Goal: Task Accomplishment & Management: Manage account settings

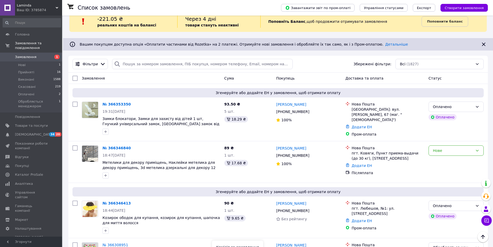
scroll to position [10, 0]
click at [122, 147] on link "№ 366346840" at bounding box center [117, 148] width 28 height 4
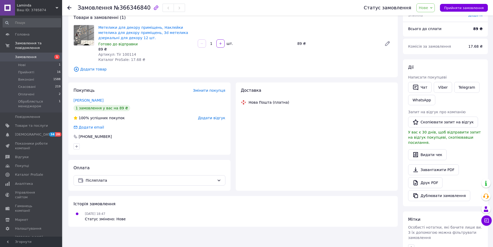
scroll to position [52, 0]
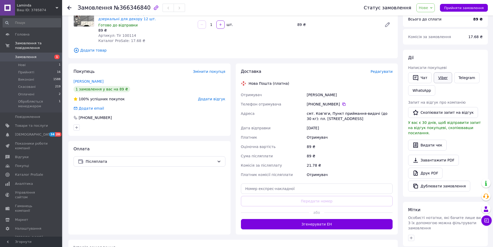
click at [354, 76] on link "Viber" at bounding box center [443, 77] width 18 height 11
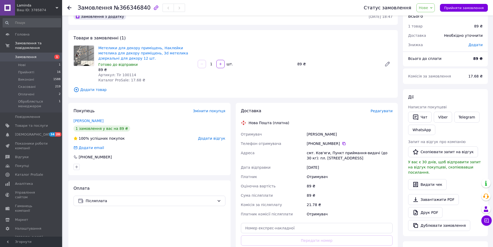
scroll to position [26, 0]
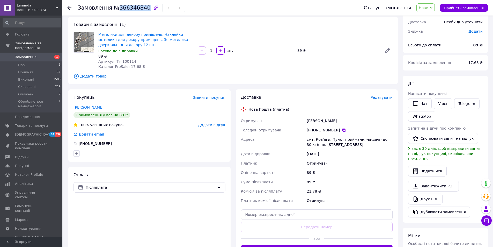
drag, startPoint x: 142, startPoint y: 9, endPoint x: 117, endPoint y: 10, distance: 24.6
click at [117, 10] on span "№366346840" at bounding box center [132, 8] width 37 height 6
copy span "366346840"
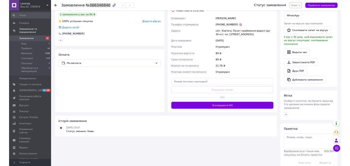
scroll to position [0, 0]
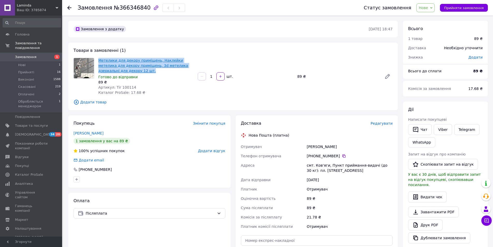
drag, startPoint x: 111, startPoint y: 69, endPoint x: 99, endPoint y: 60, distance: 13.9
click at [99, 60] on span "Метелики для декору приміщень, Наклейки метелика для декору приміщень, 3d метел…" at bounding box center [145, 66] width 95 height 16
copy link "Метелики для декору приміщень, Наклейки метелика для декору приміщень, 3d метел…"
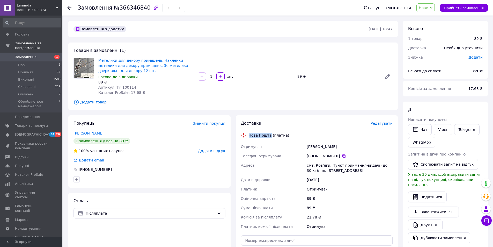
drag, startPoint x: 249, startPoint y: 135, endPoint x: 269, endPoint y: 134, distance: 19.7
click at [269, 134] on div "Нова Пошта (платна)" at bounding box center [269, 135] width 43 height 5
copy div "Нова Пошта"
drag, startPoint x: 328, startPoint y: 169, endPoint x: 308, endPoint y: 166, distance: 20.1
click at [308, 166] on div "смт. Ков'яги, Пункт приймання-видачі (до 30 кг): пл. [STREET_ADDRESS]" at bounding box center [350, 168] width 88 height 15
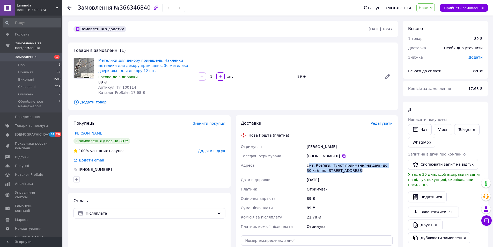
click at [310, 166] on div "смт. Ков'яги, Пункт приймання-видачі (до 30 кг): пл. [STREET_ADDRESS]" at bounding box center [350, 168] width 88 height 15
drag, startPoint x: 342, startPoint y: 171, endPoint x: 307, endPoint y: 165, distance: 35.2
click at [307, 165] on div "смт. Ков'яги, Пункт приймання-видачі (до 30 кг): пл. [STREET_ADDRESS]" at bounding box center [350, 168] width 88 height 15
copy div "смт. Ков'яги, Пункт приймання-видачі (до 30 кг): пл. [STREET_ADDRESS]"
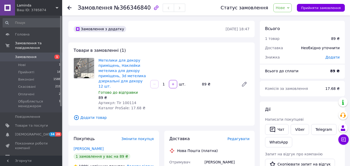
click at [31, 55] on span "Замовлення" at bounding box center [25, 57] width 21 height 5
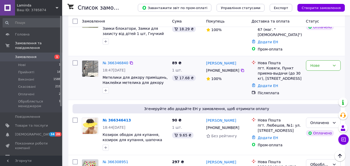
scroll to position [130, 0]
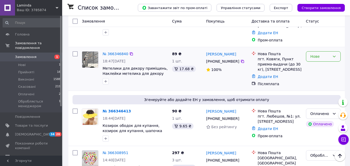
click at [321, 58] on div "Нове" at bounding box center [320, 57] width 20 height 6
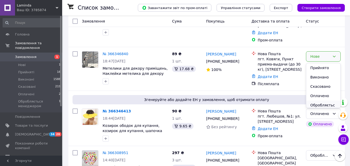
click at [324, 105] on li "Обробляється менеджером" at bounding box center [323, 110] width 34 height 20
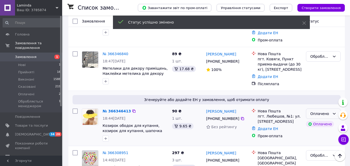
click at [313, 113] on div "Оплачено" at bounding box center [320, 114] width 20 height 6
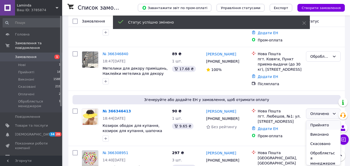
click at [319, 125] on li "Прийнято" at bounding box center [323, 124] width 34 height 9
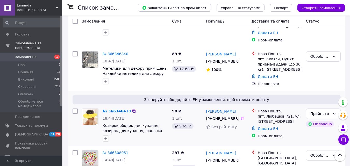
scroll to position [155, 0]
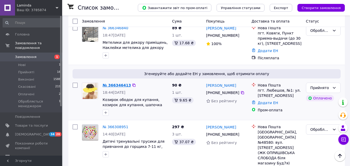
click at [114, 84] on link "№ 366346413" at bounding box center [117, 85] width 28 height 4
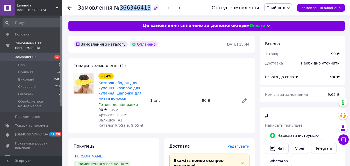
drag, startPoint x: 142, startPoint y: 10, endPoint x: 114, endPoint y: 9, distance: 28.0
click at [114, 9] on span "№366346413" at bounding box center [132, 8] width 37 height 6
copy span "366346413"
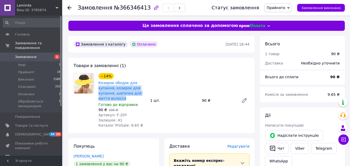
drag, startPoint x: 108, startPoint y: 96, endPoint x: 98, endPoint y: 86, distance: 14.1
click at [98, 86] on div "Козирок ободок для купання, козирок для купання, шапочка для миття волосся" at bounding box center [122, 91] width 49 height 22
click at [82, 107] on div at bounding box center [83, 100] width 25 height 55
drag, startPoint x: 113, startPoint y: 98, endPoint x: 97, endPoint y: 84, distance: 21.9
click at [97, 84] on div "−14% Козирок ободок для купання, козирок для купання, шапочка для миття волосся…" at bounding box center [122, 100] width 52 height 57
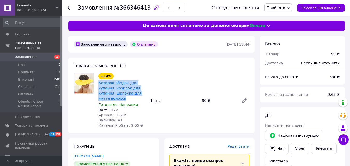
copy link "Козирок ободок для купання, козирок для купання, шапочка для миття волосся"
click at [30, 55] on span "Замовлення" at bounding box center [25, 57] width 21 height 5
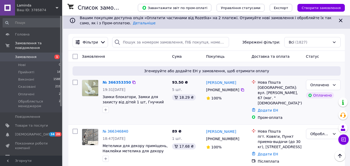
scroll to position [52, 0]
click at [330, 85] on div "Оплачено" at bounding box center [323, 85] width 35 height 10
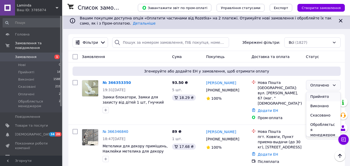
click at [329, 95] on li "Прийнято" at bounding box center [323, 96] width 34 height 9
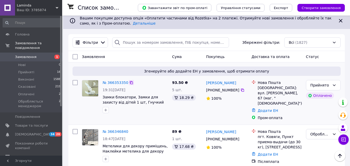
click at [129, 83] on icon at bounding box center [131, 83] width 4 height 4
click at [114, 84] on link "№ 366353350" at bounding box center [116, 83] width 26 height 4
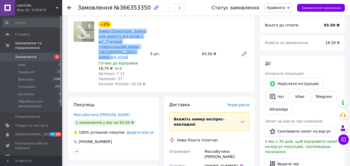
drag, startPoint x: 113, startPoint y: 51, endPoint x: 99, endPoint y: 31, distance: 24.5
click at [99, 31] on span "Замки блокатори, Замки для захисту від дітей 1 шт, Гнучкий універсальний замок,…" at bounding box center [122, 43] width 48 height 31
copy link "Замки блокатори, Замки для захисту від дітей 1 шт, Гнучкий універсальний замок,…"
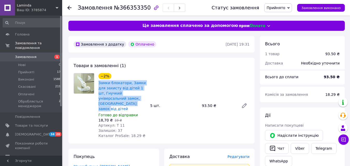
click at [44, 55] on span "Замовлення" at bounding box center [31, 57] width 33 height 5
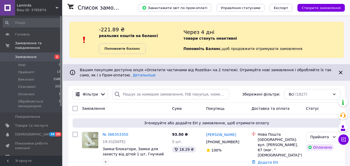
click at [32, 55] on span "Замовлення" at bounding box center [25, 57] width 21 height 5
